Goal: Task Accomplishment & Management: Manage account settings

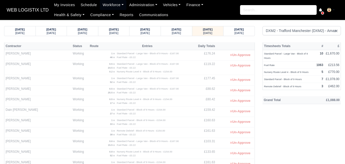
select select "1"
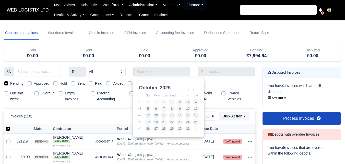
select select "50"
click at [102, 5] on link "Workforce" at bounding box center [113, 5] width 27 height 10
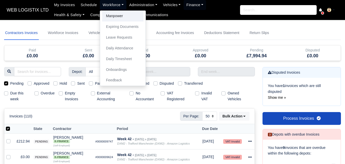
click at [104, 15] on link "Manpower" at bounding box center [122, 16] width 41 height 11
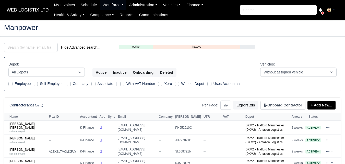
select select "25"
click at [36, 45] on input "search" at bounding box center [31, 47] width 54 height 9
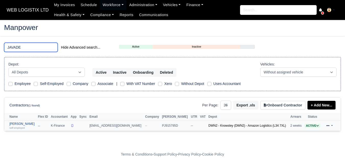
type input "JAVADE"
click at [18, 124] on link "Javade Alam self-employed" at bounding box center [22, 125] width 26 height 7
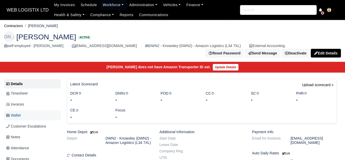
click at [21, 112] on span "Wallet" at bounding box center [13, 115] width 15 height 6
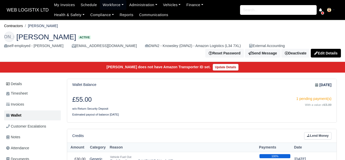
click at [188, 105] on div "£55.00 w/o Return Security Deposit" at bounding box center [135, 104] width 134 height 16
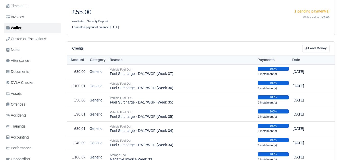
scroll to position [85, 0]
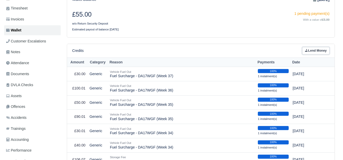
click at [320, 50] on link "Lend Money" at bounding box center [316, 50] width 27 height 7
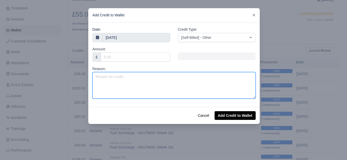
click at [151, 83] on textarea "Reason:" at bounding box center [173, 85] width 163 height 27
type textarea "Valet Charge - ML71UKU (VOR Offhired)"
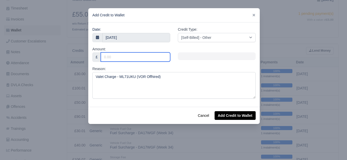
click at [142, 56] on input "Amount:" at bounding box center [135, 56] width 69 height 9
type input "25"
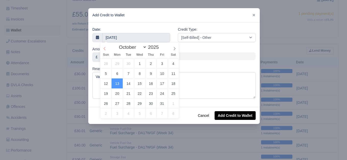
click at [107, 48] on span at bounding box center [104, 47] width 9 height 9
select select "8"
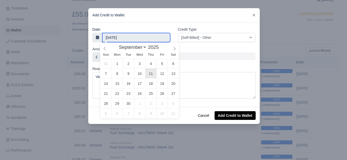
type input "11 September 2025"
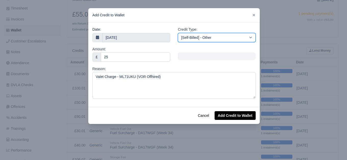
click at [201, 34] on select "[Self-Billed] - Other [Self-Billed] - Negative Invoice [Self-Billed] - Keychain…" at bounding box center [217, 37] width 78 height 9
click at [178, 33] on select "[Self-Billed] - Other [Self-Billed] - Negative Invoice [Self-Billed] - Keychain…" at bounding box center [217, 37] width 78 height 9
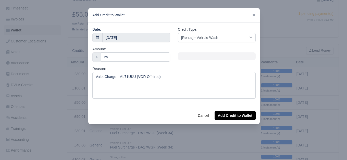
click at [220, 111] on div "Cancel Add Credit to Wallet" at bounding box center [174, 115] width 172 height 17
click at [219, 115] on button "Add Credit to Wallet" at bounding box center [235, 115] width 41 height 9
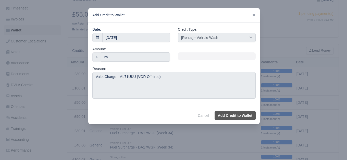
select select "other"
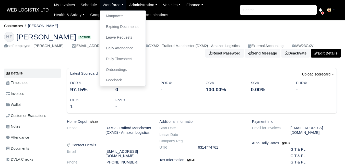
click at [112, 15] on link "Manpower" at bounding box center [122, 16] width 41 height 11
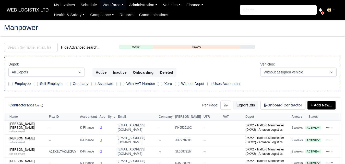
select select "25"
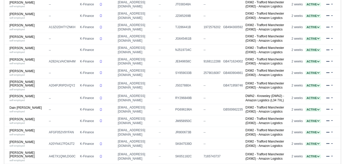
scroll to position [207, 0]
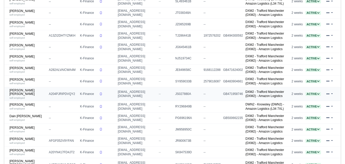
click at [28, 88] on td "Cassie Jane Agar self-employed" at bounding box center [25, 94] width 43 height 14
click at [27, 96] on div "self-employed" at bounding box center [27, 98] width 37 height 4
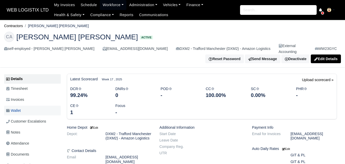
click at [26, 108] on link "Wallet" at bounding box center [32, 110] width 57 height 10
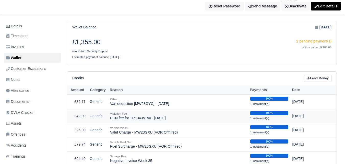
scroll to position [85, 0]
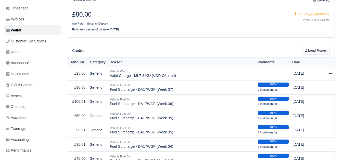
scroll to position [85, 0]
drag, startPoint x: 111, startPoint y: 87, endPoint x: 171, endPoint y: 90, distance: 60.4
click at [171, 90] on td "Vehicle Fuel Out Fuel Surcharge - DA17WGF (Week 37)" at bounding box center [182, 87] width 148 height 14
copy td "Fuel Surcharge - DA17WGF (Week 37)"
click at [318, 48] on link "Lend Money" at bounding box center [316, 50] width 27 height 7
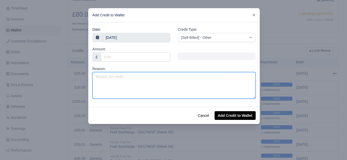
click at [150, 83] on textarea "Reason:" at bounding box center [173, 85] width 163 height 27
paste textarea "Fuel Surcharge - DA17WGF (Week 37)"
drag, startPoint x: 139, startPoint y: 77, endPoint x: 152, endPoint y: 79, distance: 13.1
click at [152, 79] on textarea "Fuel Surcharge - DA17WGF (Week 37)" at bounding box center [173, 85] width 163 height 27
drag, startPoint x: 94, startPoint y: 76, endPoint x: 100, endPoint y: 77, distance: 6.8
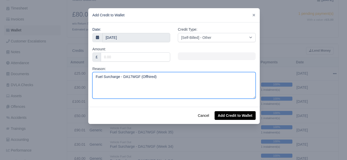
click at [100, 77] on textarea "Fuel Surcharge - DA17WGF (Offhired)" at bounding box center [173, 85] width 163 height 27
type textarea "Adblue Surcharge - DA17WGF (Offhired)"
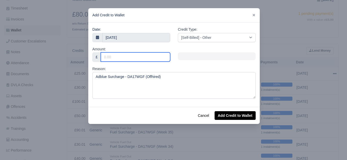
click at [121, 60] on input "Amount:" at bounding box center [135, 56] width 69 height 9
type input "20"
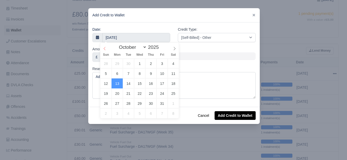
select select "8"
click at [105, 50] on icon at bounding box center [105, 49] width 4 height 4
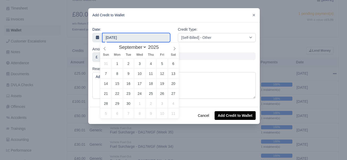
type input "9 September 2025"
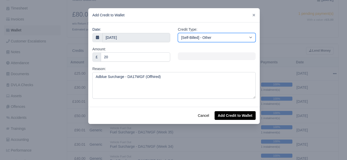
click at [180, 41] on select "[Self-Billed] - Other [Self-Billed] - Negative Invoice [Self-Billed] - Keychain…" at bounding box center [217, 37] width 78 height 9
click at [178, 33] on select "[Self-Billed] - Other [Self-Billed] - Negative Invoice [Self-Billed] - Keychain…" at bounding box center [217, 37] width 78 height 9
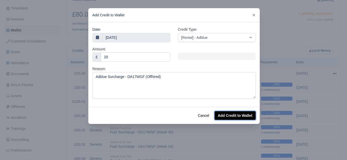
click at [244, 116] on button "Add Credit to Wallet" at bounding box center [235, 115] width 41 height 9
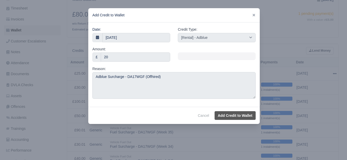
select select "other"
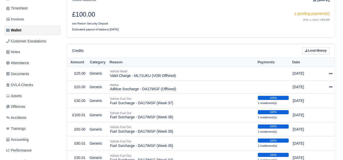
scroll to position [85, 0]
click at [314, 49] on link "Lend Money" at bounding box center [316, 50] width 27 height 7
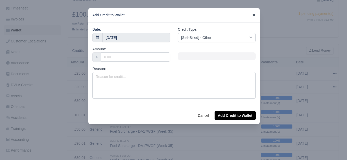
click at [253, 17] on icon at bounding box center [254, 15] width 4 height 4
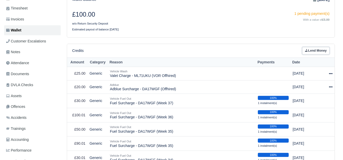
click at [321, 49] on link "Lend Money" at bounding box center [316, 50] width 27 height 7
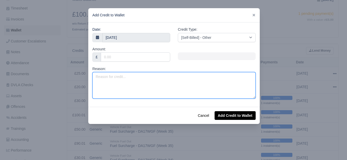
click at [130, 76] on textarea "Reason:" at bounding box center [173, 85] width 163 height 27
paste textarea "Fuel Surcharge - DA17WGF (Week 37)"
click at [95, 77] on textarea "Fuel Surcharge - DA17WGF (Week 37)" at bounding box center [173, 85] width 163 height 27
drag, startPoint x: 93, startPoint y: 77, endPoint x: 117, endPoint y: 79, distance: 23.6
click at [117, 79] on textarea "Fuel Surcharge - DA17WGF (Week 37)" at bounding box center [173, 85] width 163 height 27
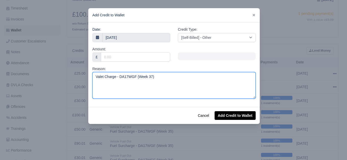
drag, startPoint x: 137, startPoint y: 75, endPoint x: 148, endPoint y: 78, distance: 12.0
click at [148, 78] on textarea "Valet Charge - DA17WGF (Week 37)" at bounding box center [173, 85] width 163 height 27
type textarea "Valet Charge - DA17WGF (Offhired)"
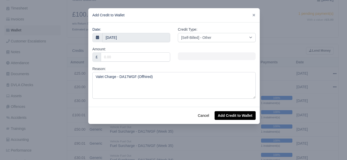
click at [139, 63] on div "Amount: £" at bounding box center [132, 56] width 86 height 20
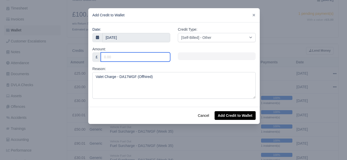
click at [137, 57] on input "Amount:" at bounding box center [135, 56] width 69 height 9
type input "72"
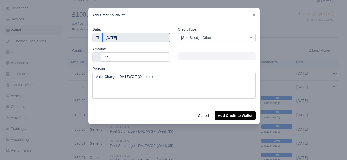
click at [128, 37] on input "[DATE]" at bounding box center [136, 37] width 68 height 9
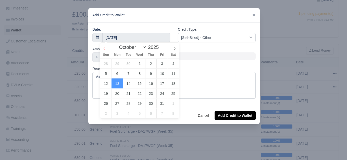
select select "8"
click at [105, 47] on icon at bounding box center [105, 49] width 4 height 4
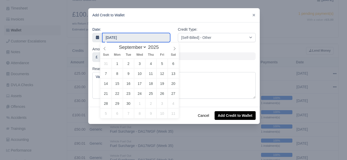
type input "9 September 2025"
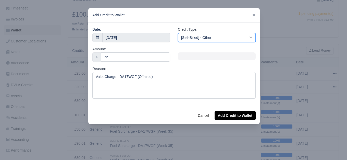
click at [218, 38] on select "[Self-Billed] - Other [Self-Billed] - Negative Invoice [Self-Billed] - Keychain…" at bounding box center [217, 37] width 78 height 9
click at [178, 33] on select "[Self-Billed] - Other [Self-Billed] - Negative Invoice [Self-Billed] - Keychain…" at bounding box center [217, 37] width 78 height 9
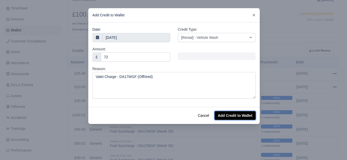
click at [237, 115] on button "Add Credit to Wallet" at bounding box center [235, 115] width 41 height 9
select select "other"
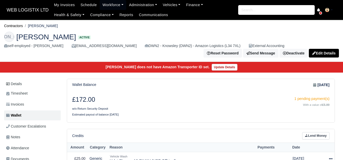
scroll to position [85, 0]
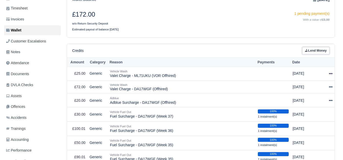
click at [312, 51] on link "Lend Money" at bounding box center [316, 50] width 27 height 7
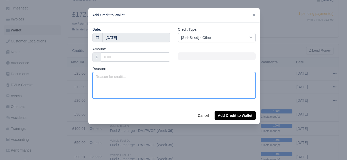
click at [110, 91] on textarea "Reason:" at bounding box center [173, 85] width 163 height 27
type textarea "Valet Charge - HS21CVG (Swap)"
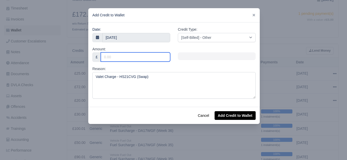
click at [122, 58] on input "Amount:" at bounding box center [135, 56] width 69 height 9
type input "25"
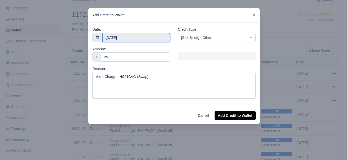
click at [112, 37] on input "13 October 2025" at bounding box center [136, 37] width 68 height 9
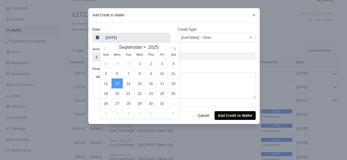
click at [103, 49] on icon at bounding box center [105, 49] width 4 height 4
select select "6"
click at [103, 49] on icon at bounding box center [105, 49] width 4 height 4
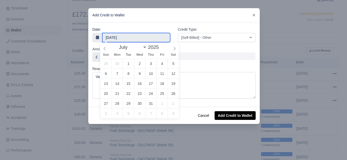
type input "25 July 2025"
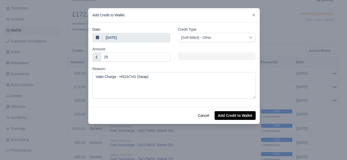
click at [208, 32] on div "Credit Type: [Self-Billed] - Other [Self-Billed] - Negative Invoice [Self-Bille…" at bounding box center [217, 35] width 78 height 16
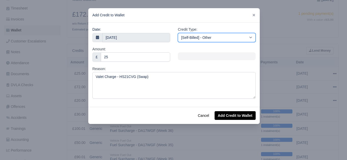
click at [208, 38] on select "[Self-Billed] - Other [Self-Billed] - Negative Invoice [Self-Billed] - Keychain…" at bounding box center [217, 37] width 78 height 9
click at [178, 33] on select "[Self-Billed] - Other [Self-Billed] - Negative Invoice [Self-Billed] - Keychain…" at bounding box center [217, 37] width 78 height 9
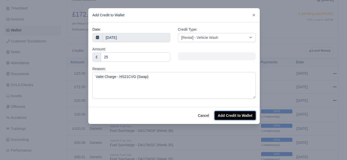
click at [232, 116] on button "Add Credit to Wallet" at bounding box center [235, 115] width 41 height 9
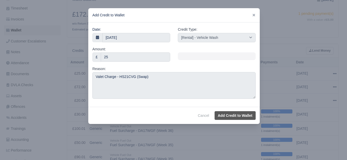
select select "other"
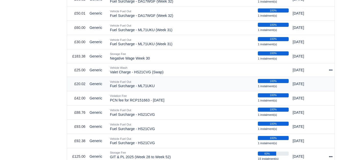
scroll to position [340, 0]
